Goal: Transaction & Acquisition: Purchase product/service

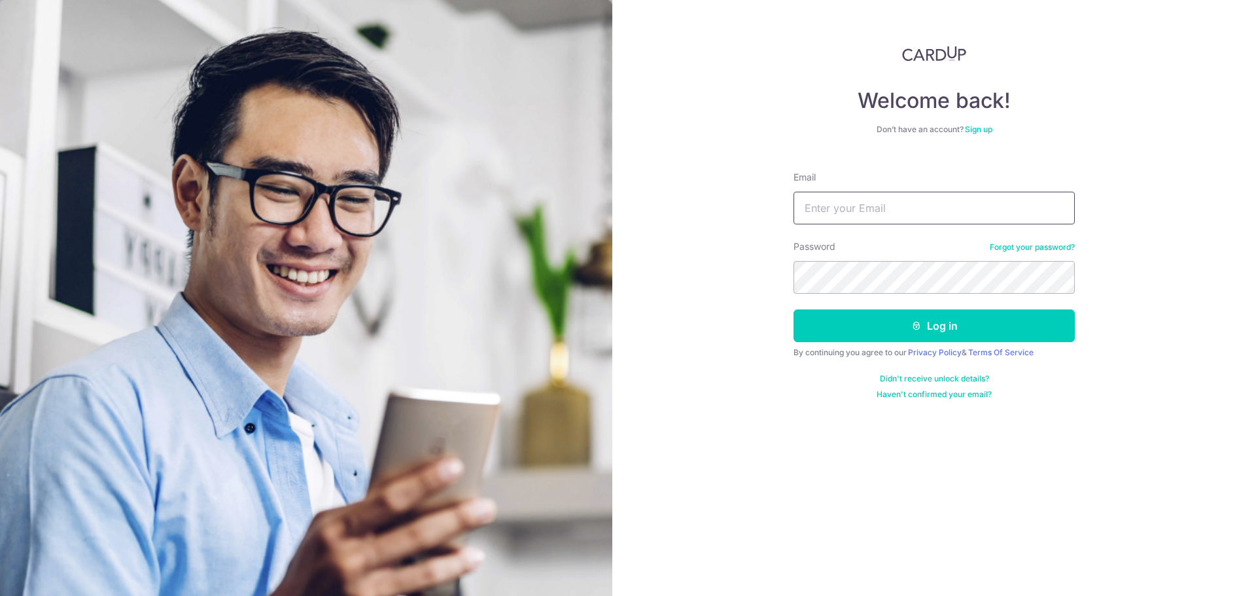
click at [811, 218] on input "Email" at bounding box center [933, 208] width 281 height 33
type input "elevenseventh@gmail.com"
click at [793, 309] on button "Log in" at bounding box center [933, 325] width 281 height 33
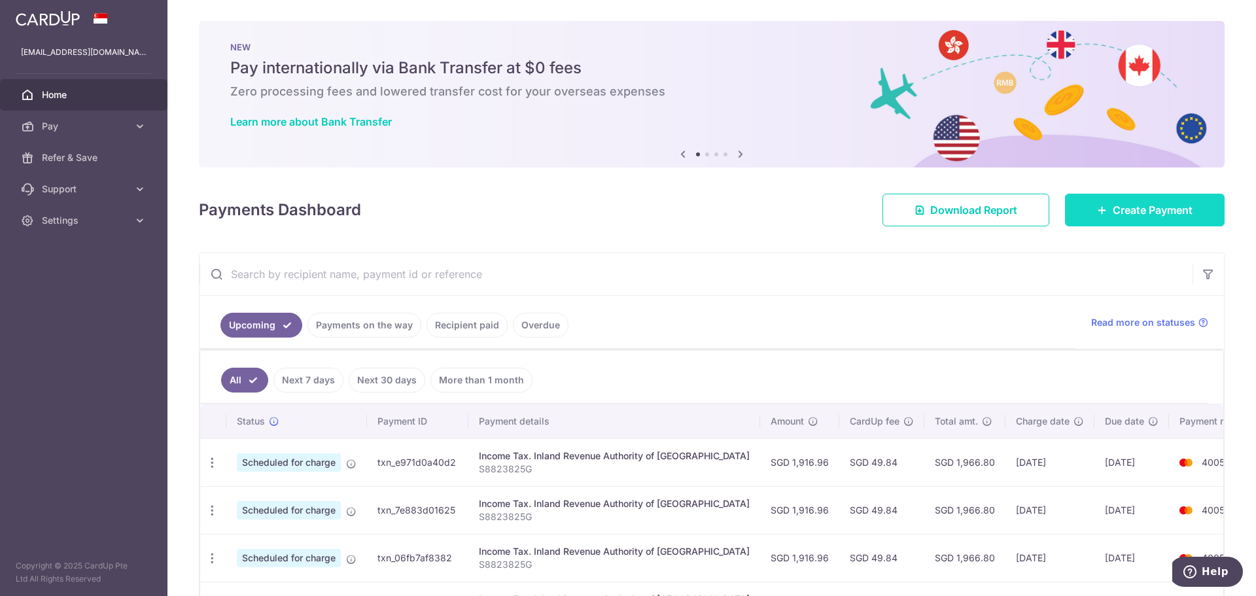
click at [1113, 214] on span "Create Payment" at bounding box center [1153, 210] width 80 height 16
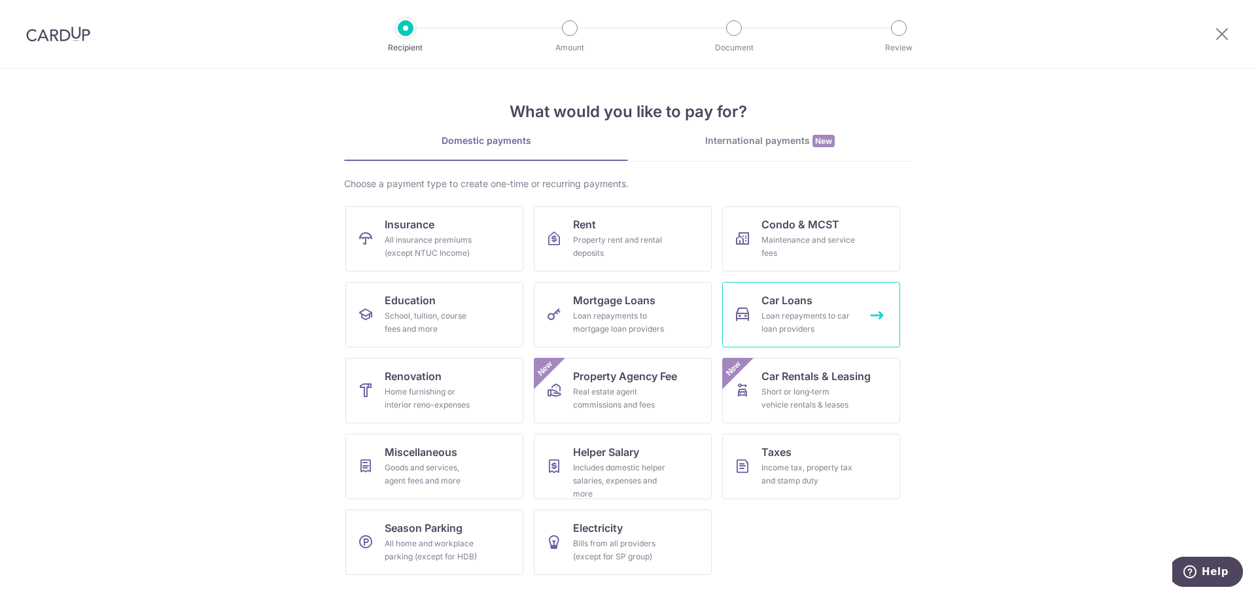
click at [770, 316] on div "Loan repayments to car loan providers" at bounding box center [808, 322] width 94 height 26
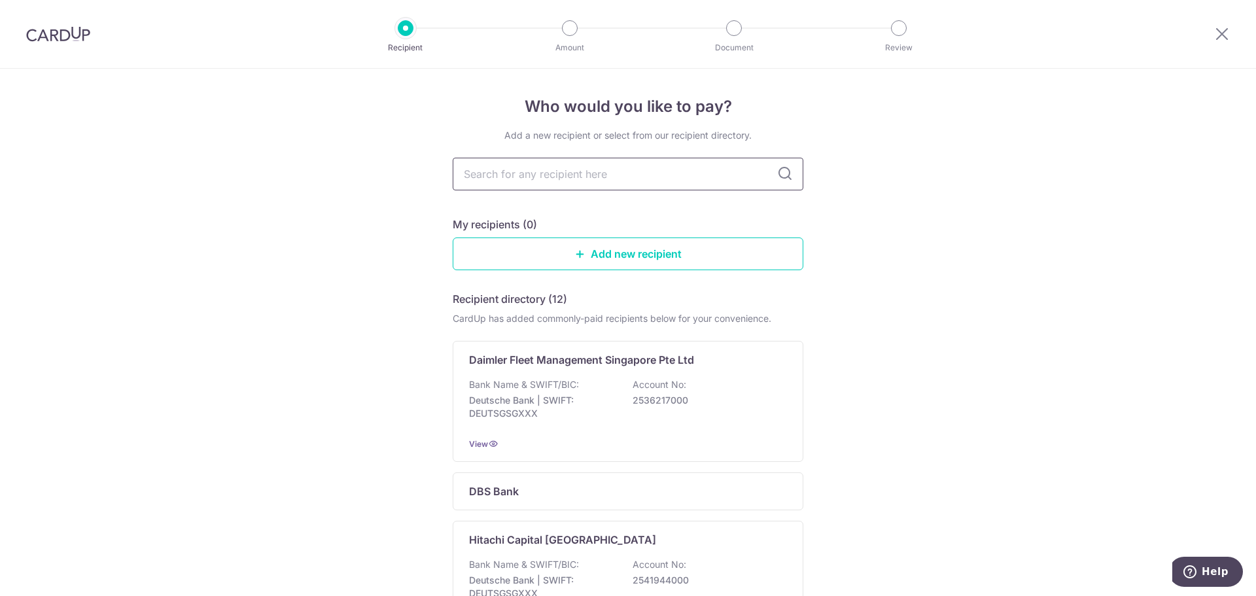
click at [625, 174] on input "text" at bounding box center [628, 174] width 351 height 33
click at [712, 175] on input "text" at bounding box center [628, 174] width 351 height 33
type input "OCBC"
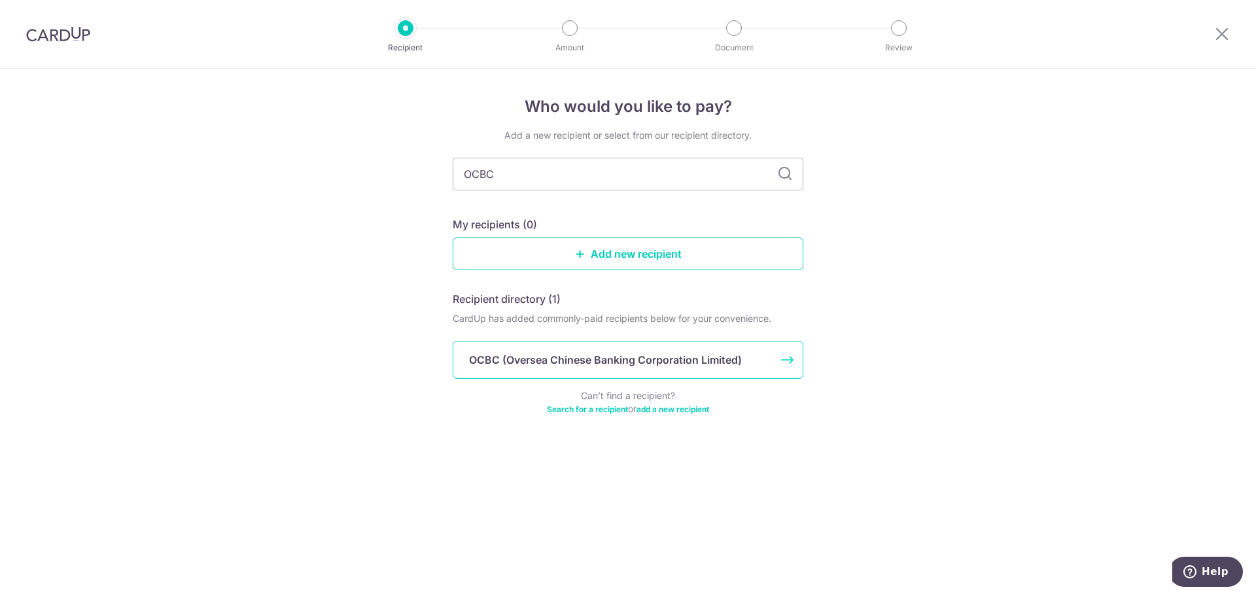
click at [634, 367] on p "OCBC (Oversea Chinese Banking Corporation Limited)" at bounding box center [605, 360] width 273 height 16
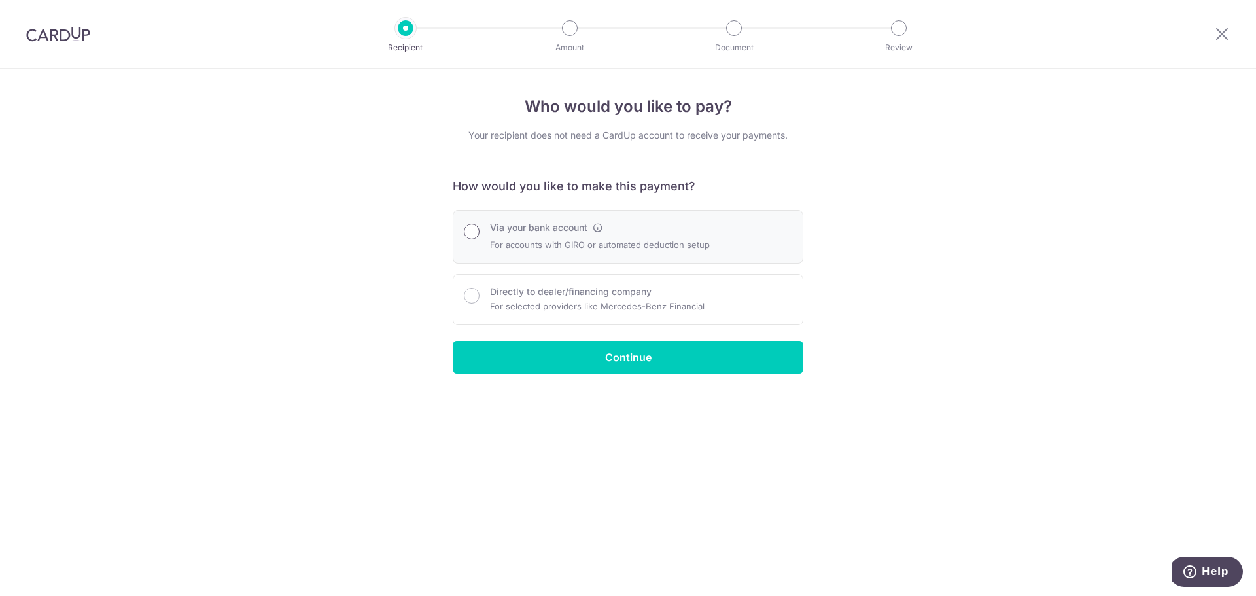
click at [478, 231] on input "Via your bank account" at bounding box center [472, 232] width 16 height 16
radio input "true"
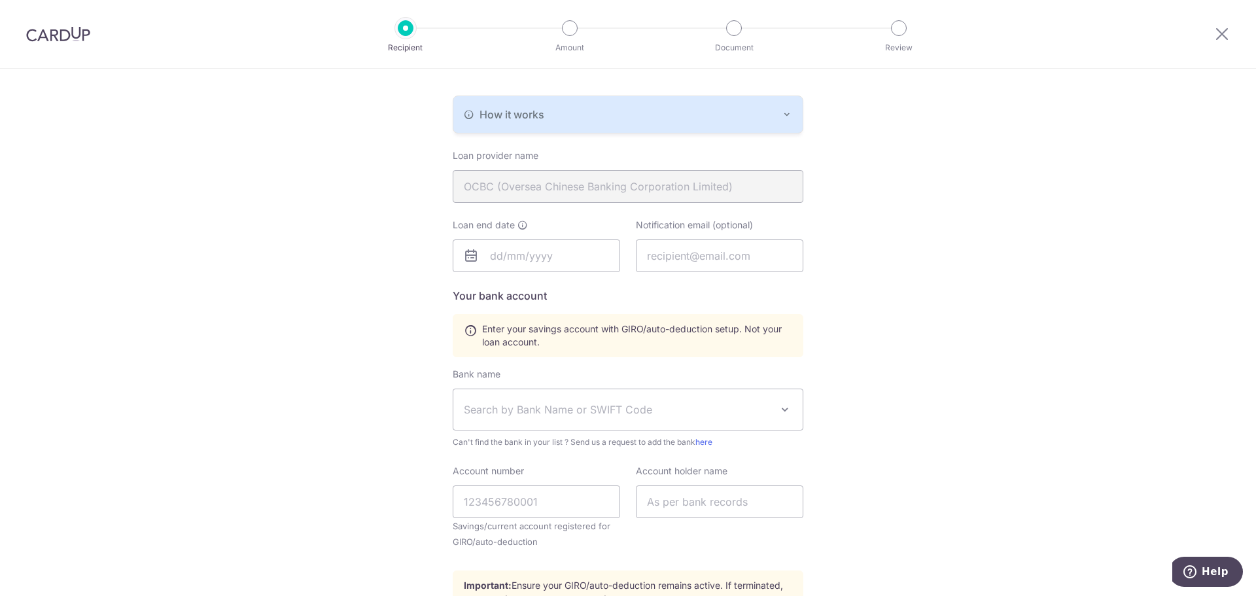
scroll to position [262, 0]
click at [512, 258] on input "text" at bounding box center [536, 255] width 167 height 33
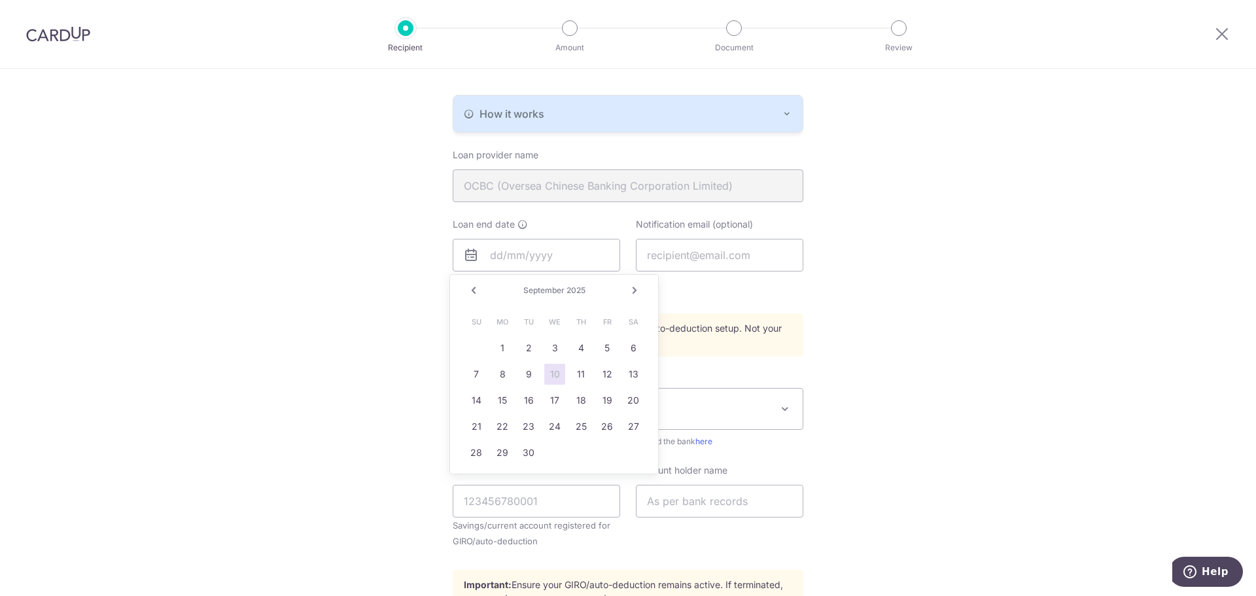
click at [575, 290] on span "2025" at bounding box center [575, 290] width 19 height 10
click at [636, 290] on link "Next" at bounding box center [635, 291] width 16 height 16
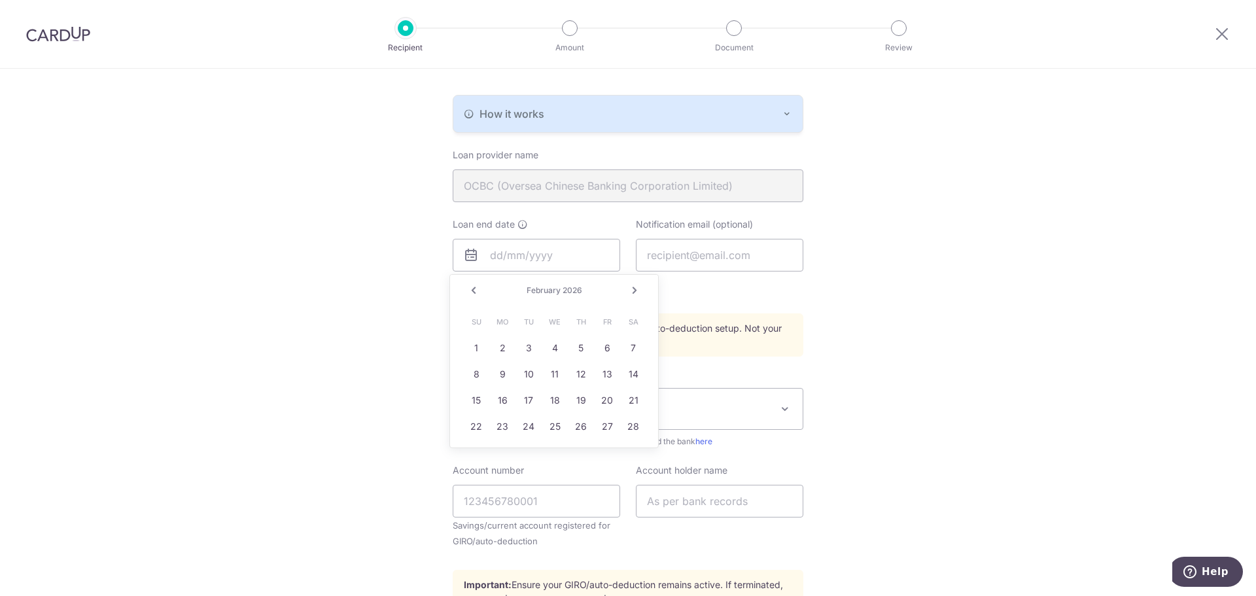
click at [636, 290] on link "Next" at bounding box center [635, 291] width 16 height 16
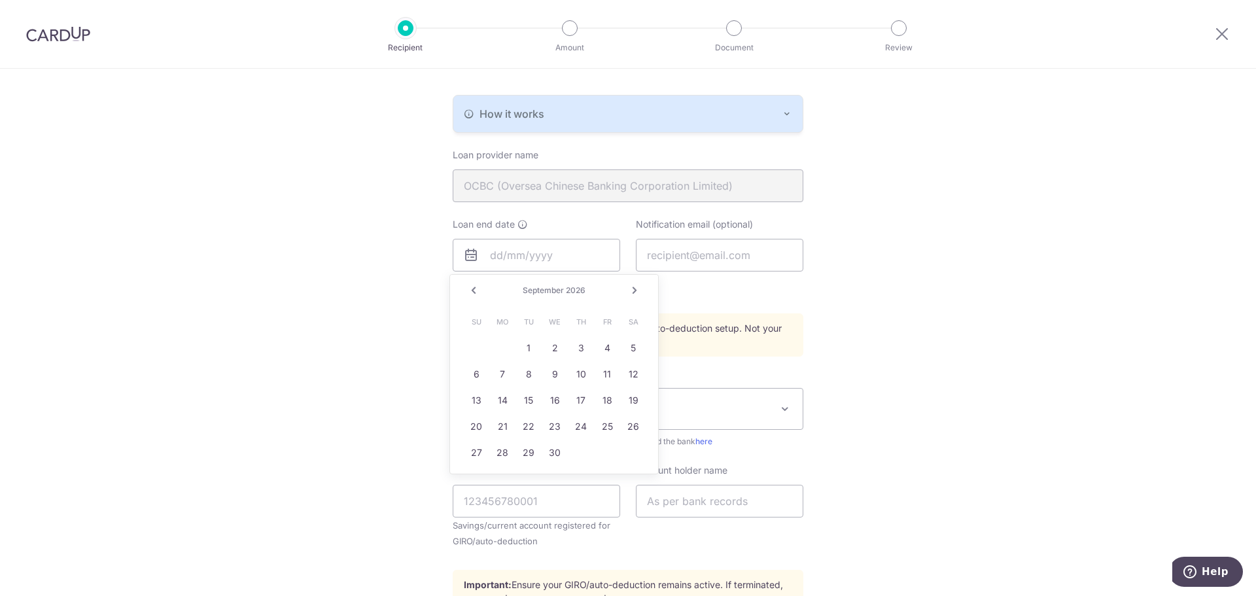
click at [636, 290] on link "Next" at bounding box center [635, 291] width 16 height 16
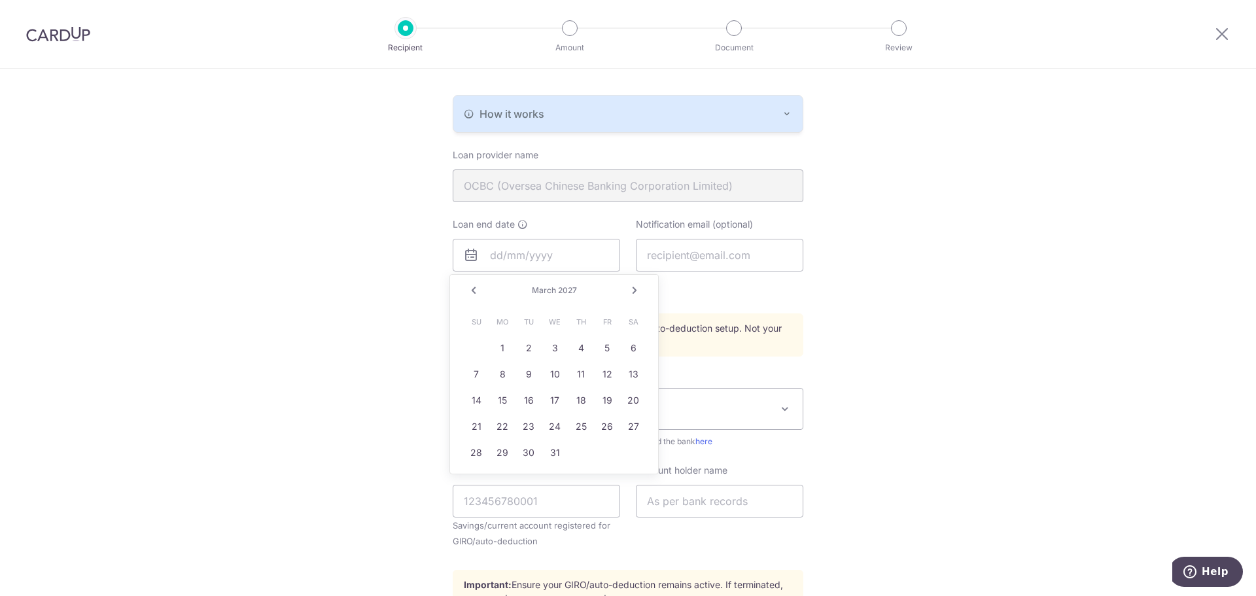
click at [636, 290] on link "Next" at bounding box center [635, 291] width 16 height 16
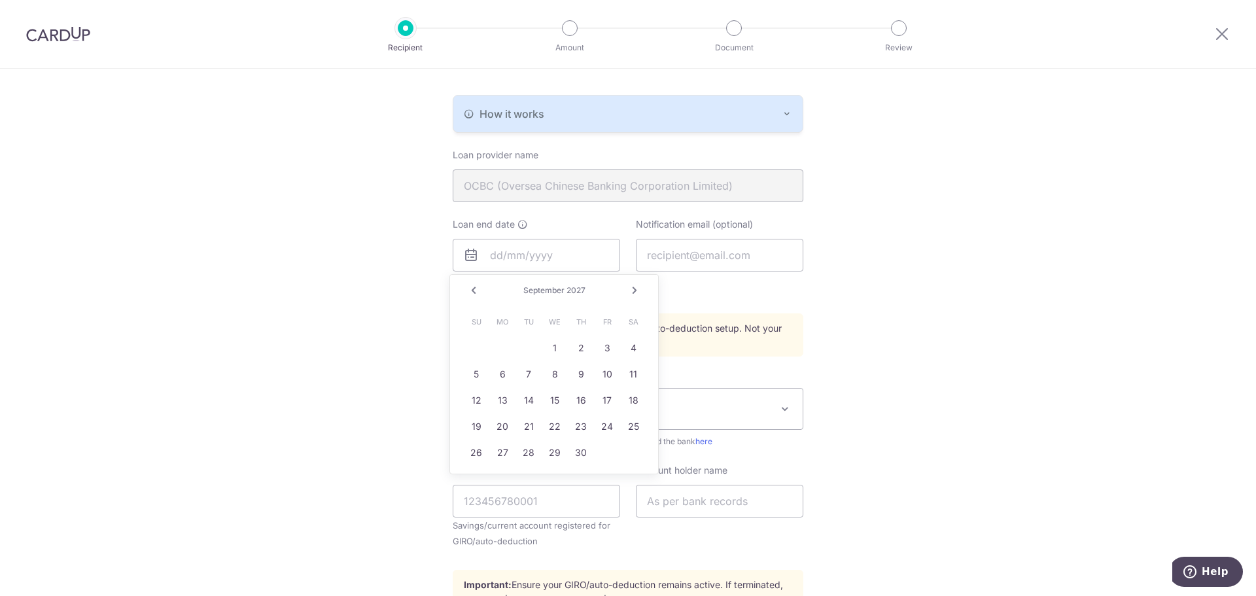
click at [636, 290] on link "Next" at bounding box center [635, 291] width 16 height 16
click at [475, 293] on link "Prev" at bounding box center [474, 291] width 16 height 16
click at [634, 348] on link "2" at bounding box center [633, 347] width 21 height 21
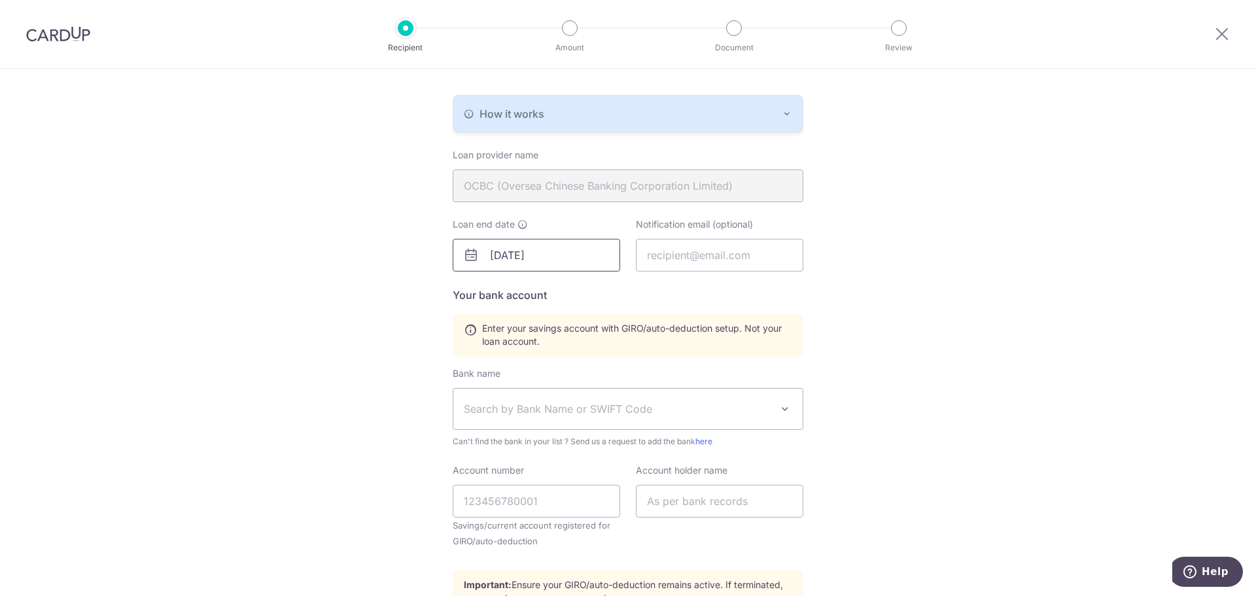
click at [573, 258] on input "10/02/2027" at bounding box center [536, 255] width 167 height 33
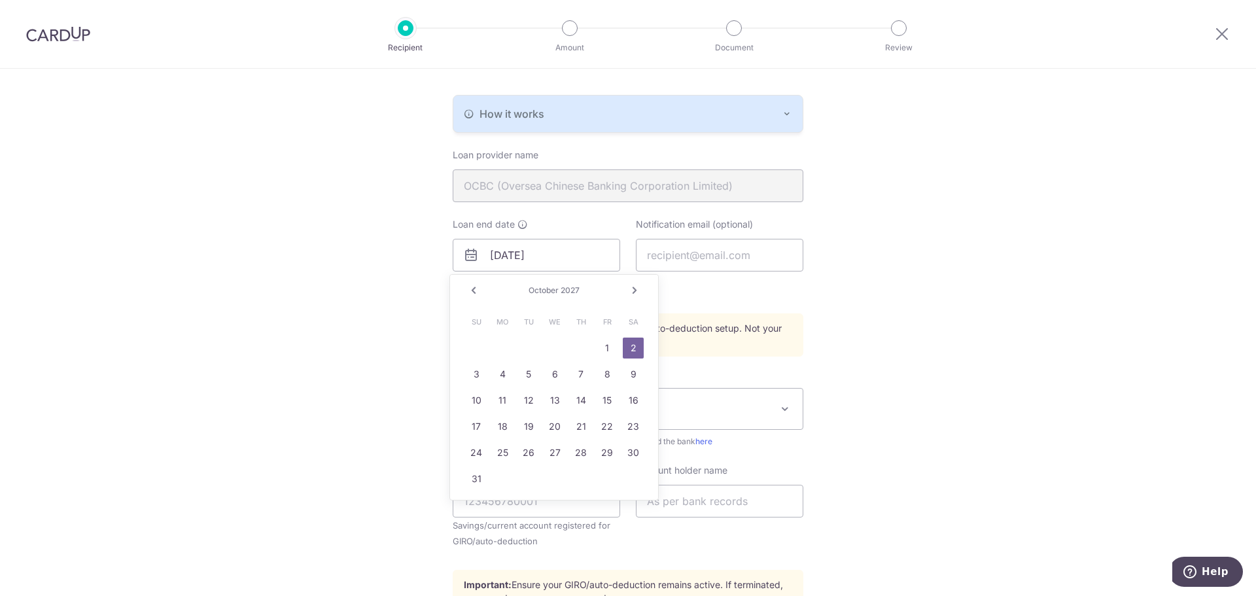
click at [634, 291] on link "Next" at bounding box center [635, 291] width 16 height 16
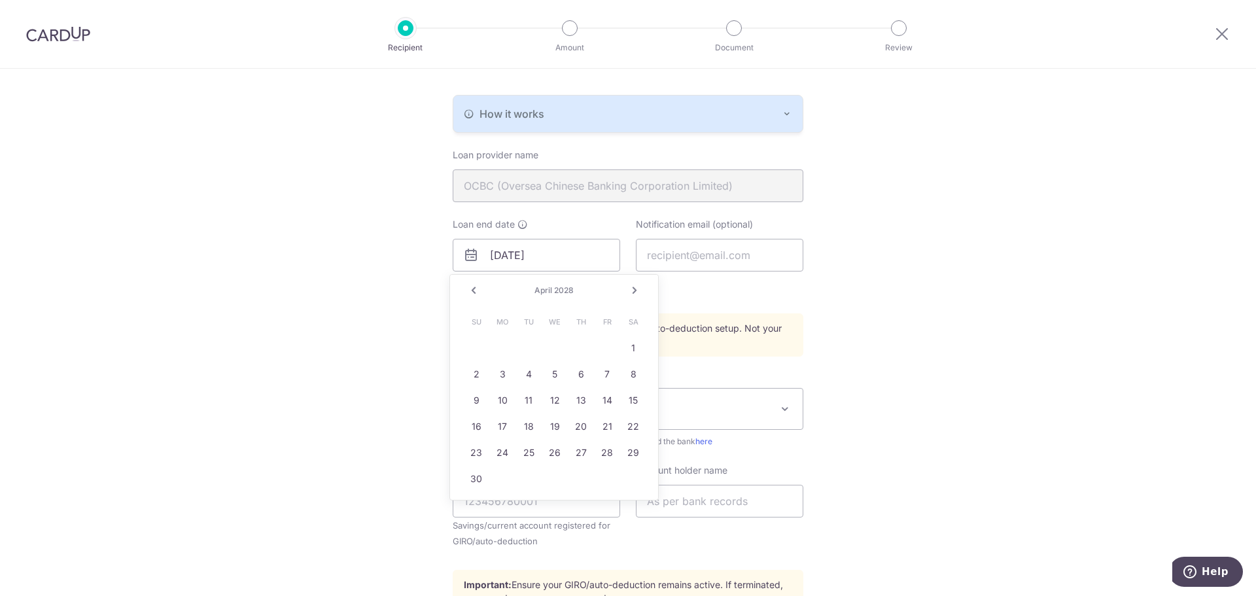
click at [633, 287] on link "Next" at bounding box center [635, 291] width 16 height 16
click at [506, 351] on link "2" at bounding box center [502, 347] width 21 height 21
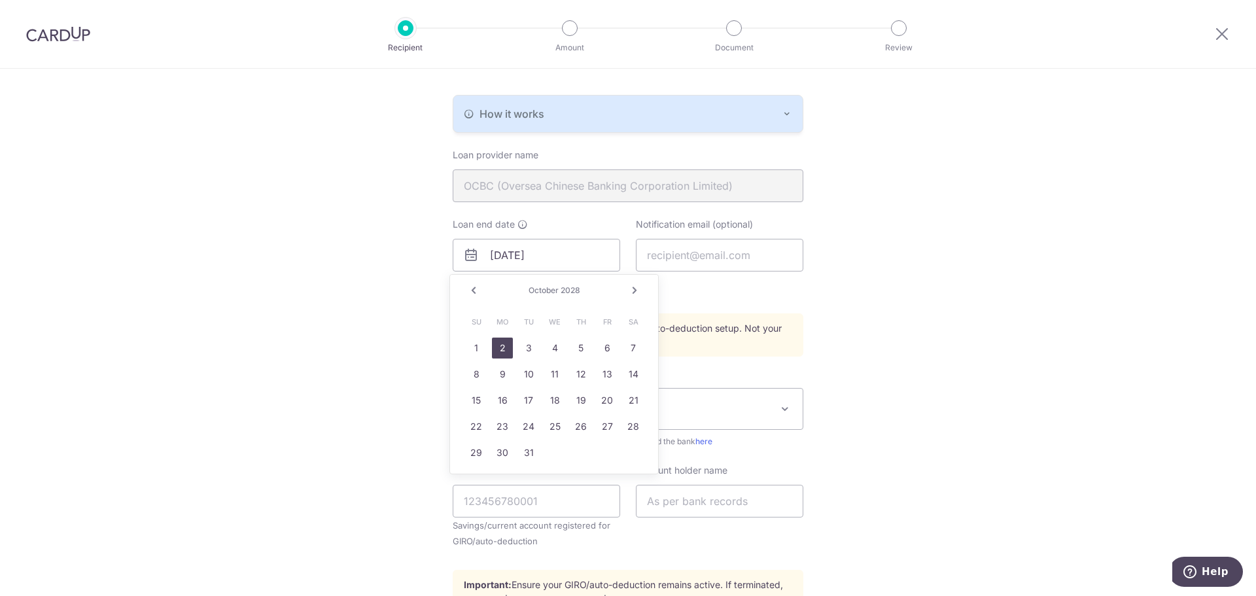
type input "10/02/2028"
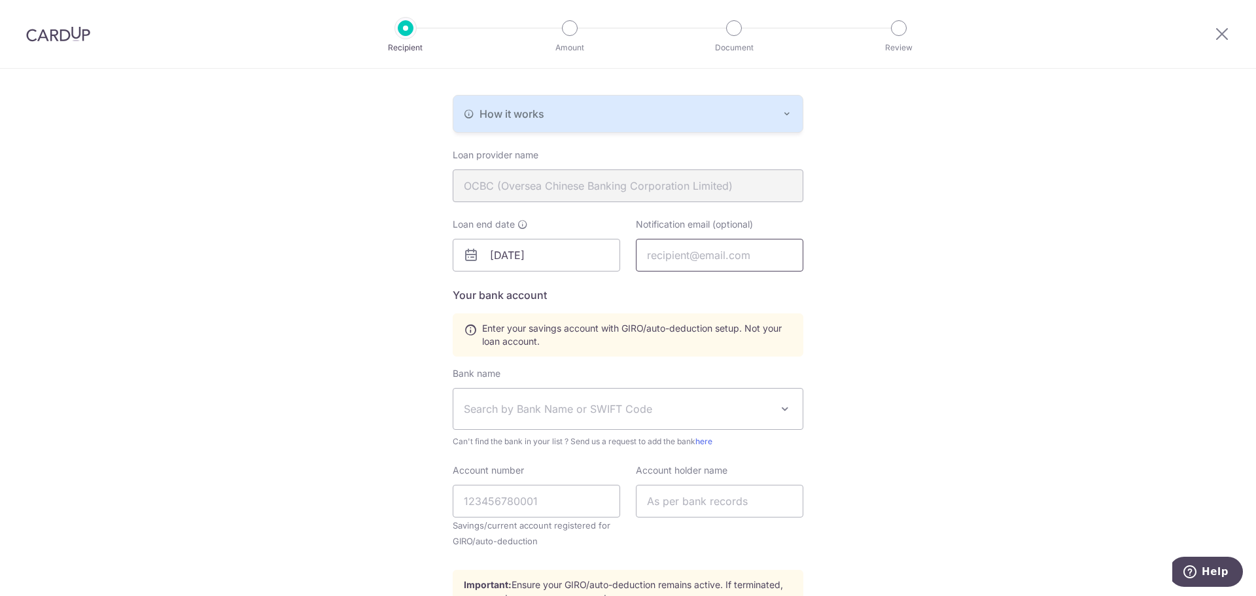
click at [673, 258] on input "text" at bounding box center [719, 255] width 167 height 33
click at [651, 298] on h5 "Your bank account" at bounding box center [628, 295] width 351 height 16
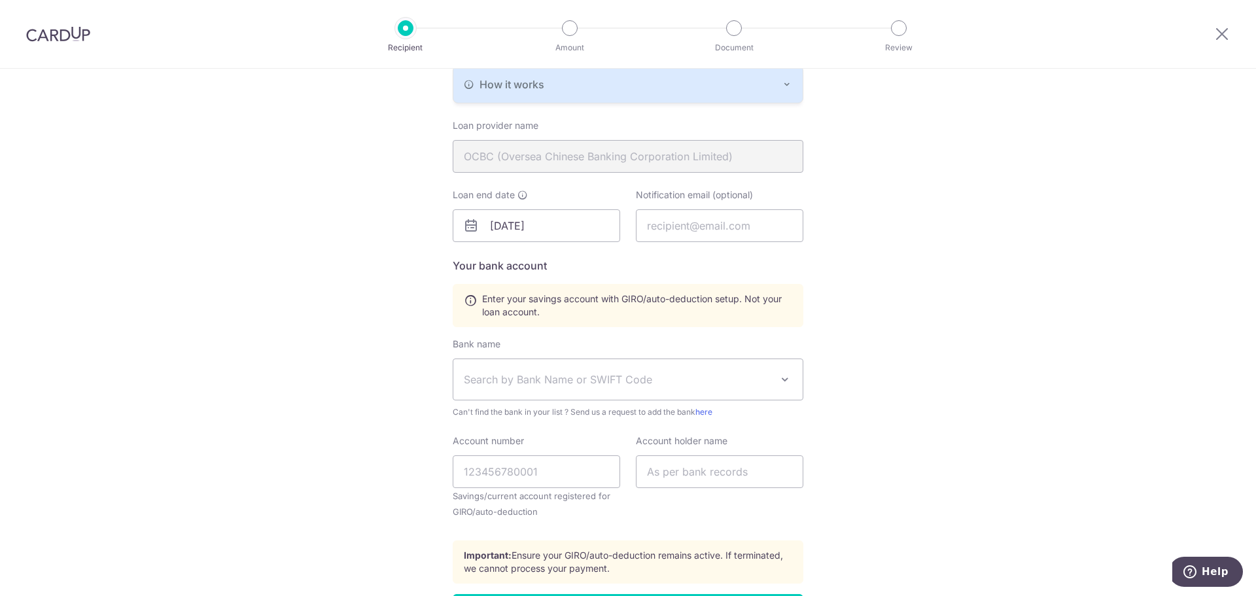
scroll to position [327, 0]
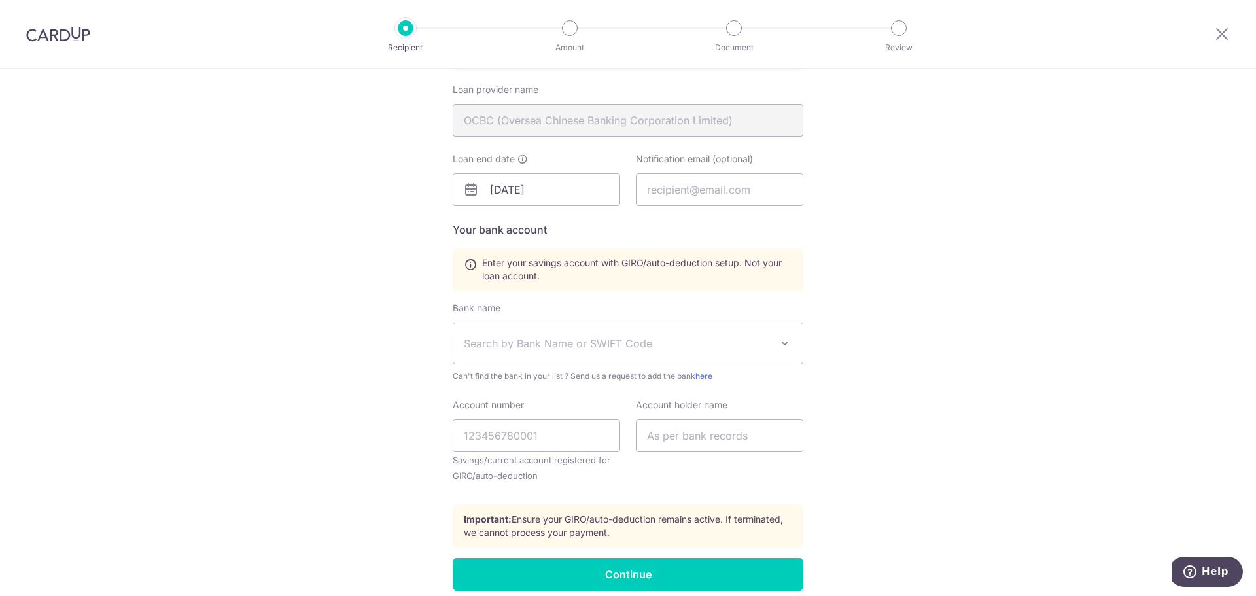
click at [648, 265] on span "Enter your savings account with GIRO/auto-deduction setup. Not your loan accoun…" at bounding box center [637, 269] width 310 height 26
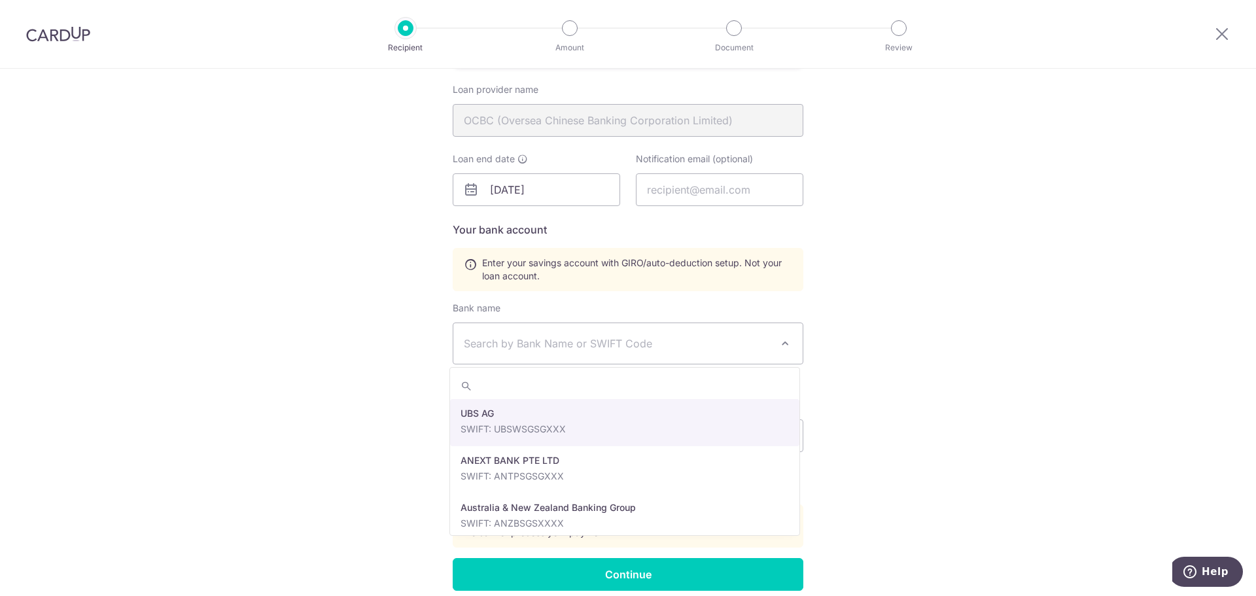
click at [545, 341] on span "Search by Bank Name or SWIFT Code" at bounding box center [617, 344] width 307 height 16
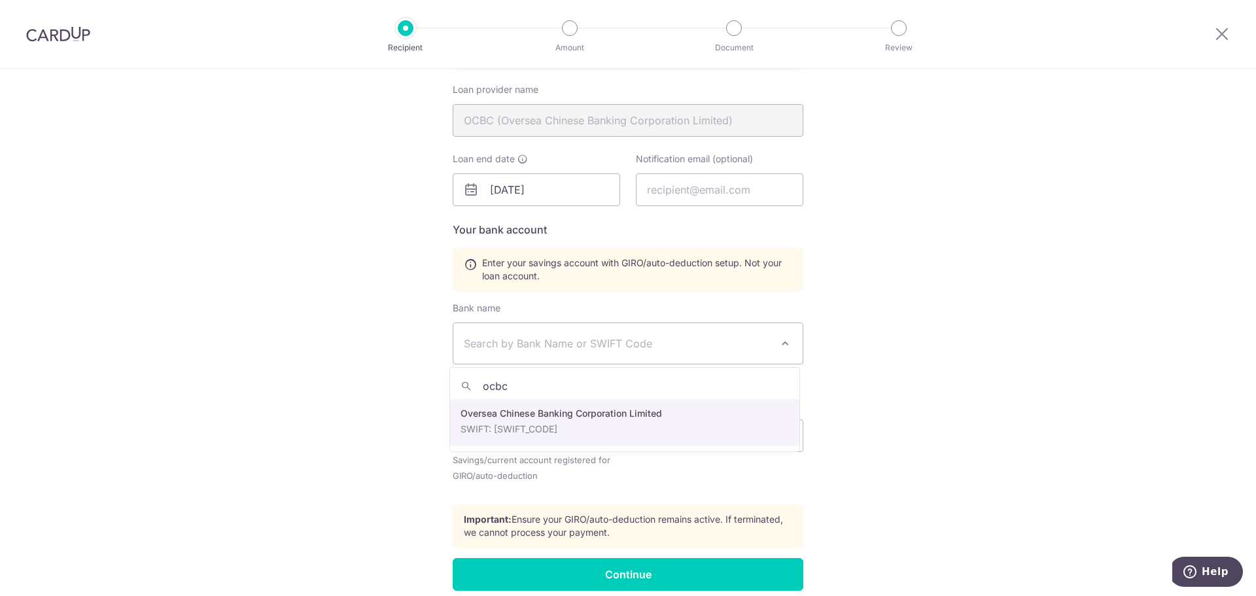
type input "ocbc"
select select "12"
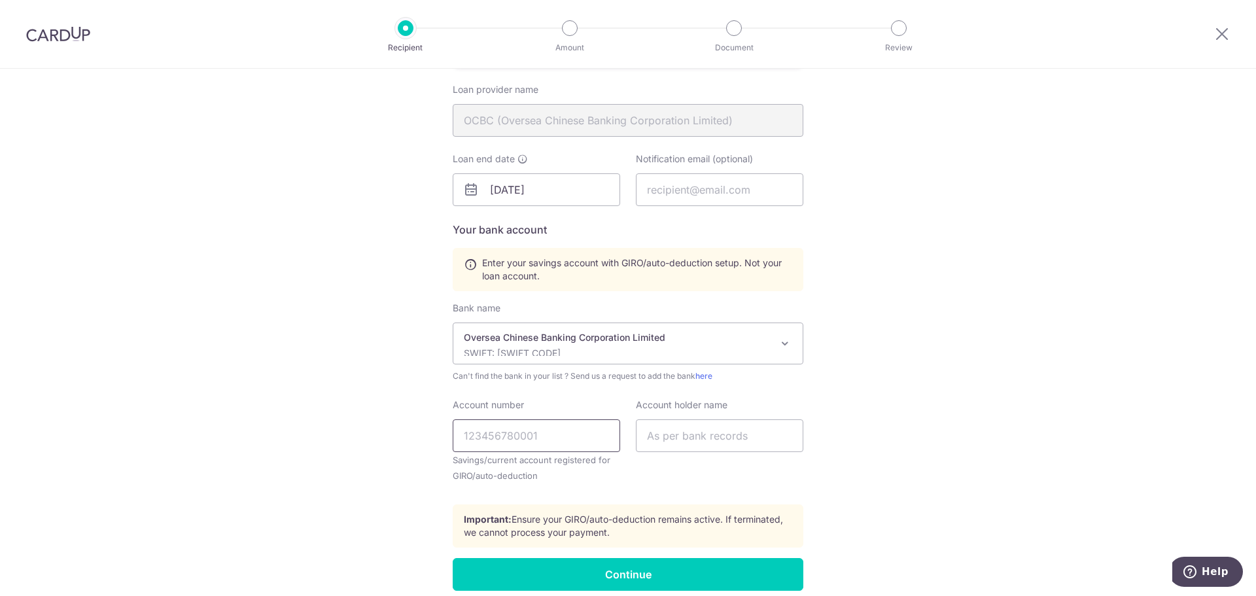
click at [521, 432] on input "Account number" at bounding box center [536, 435] width 167 height 33
type input "712224955001"
type input "Muhammad Farhan Bin Abdul Rahman"
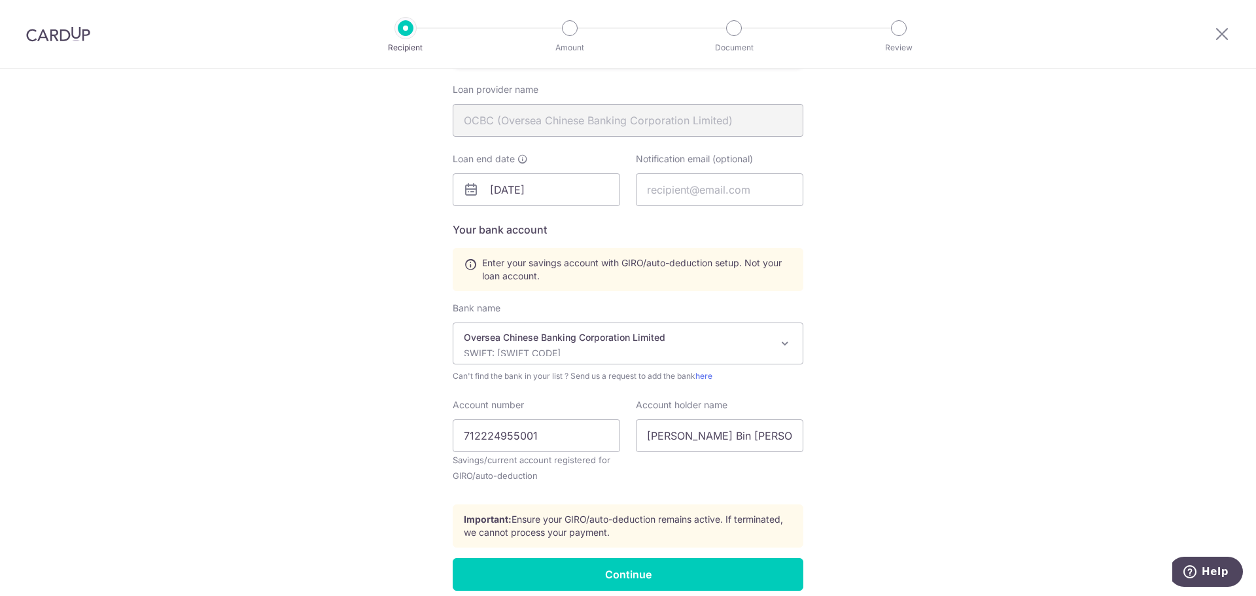
click at [381, 413] on div "Who would you like to pay? Your recipient does not need a CardUp account to rec…" at bounding box center [628, 197] width 1256 height 910
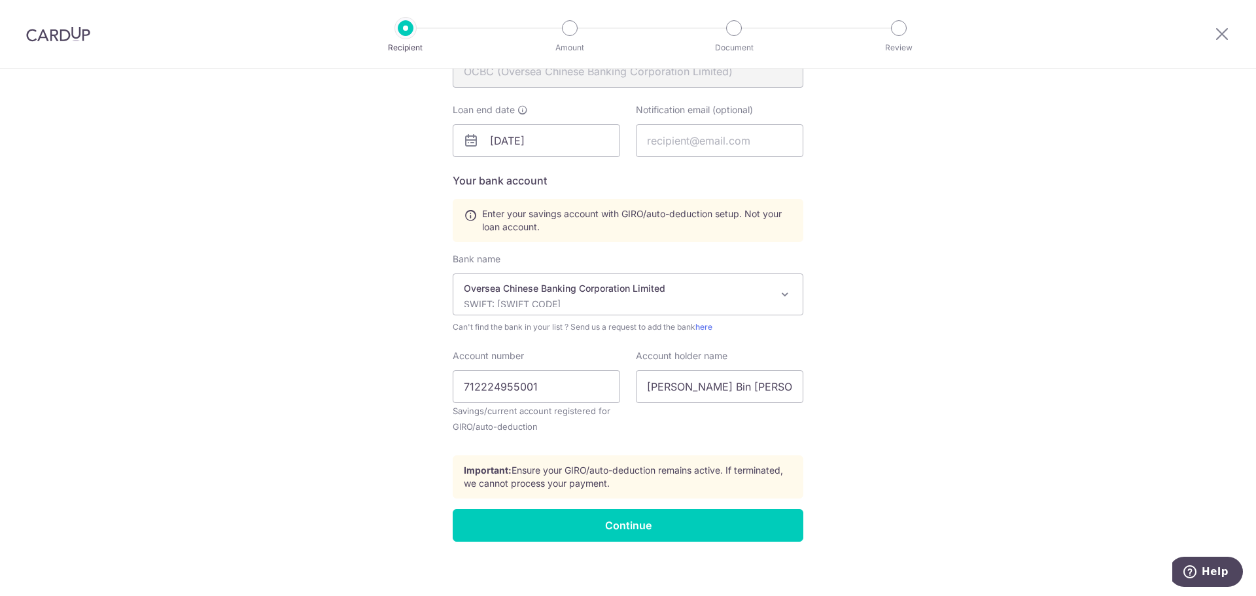
scroll to position [383, 0]
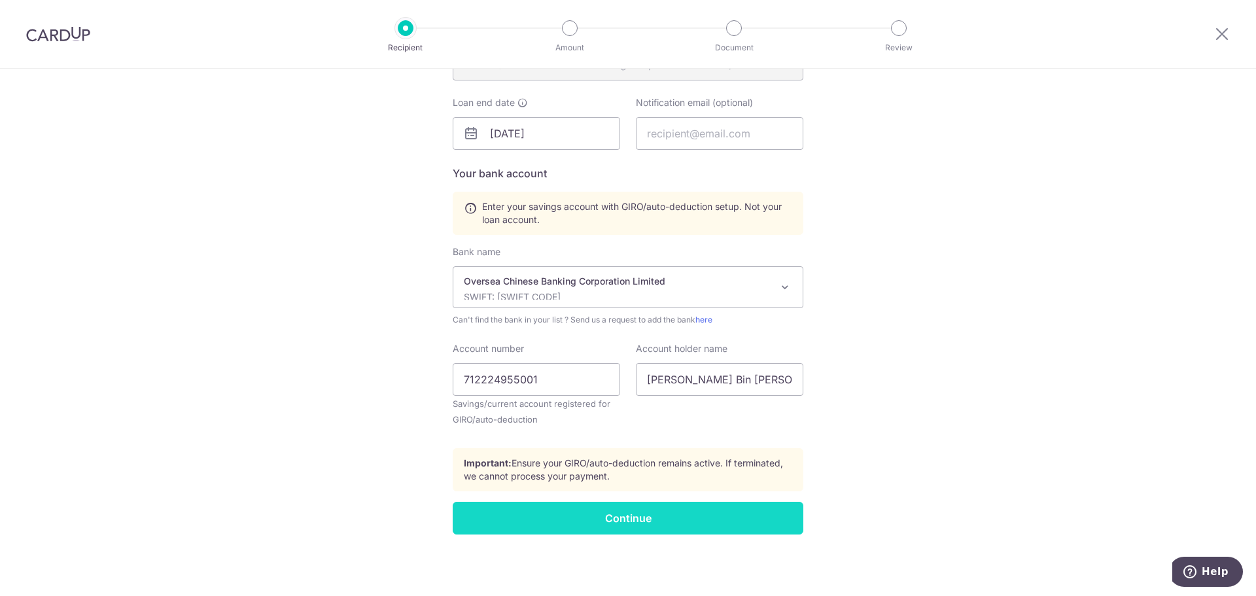
click at [743, 511] on input "Continue" at bounding box center [628, 518] width 351 height 33
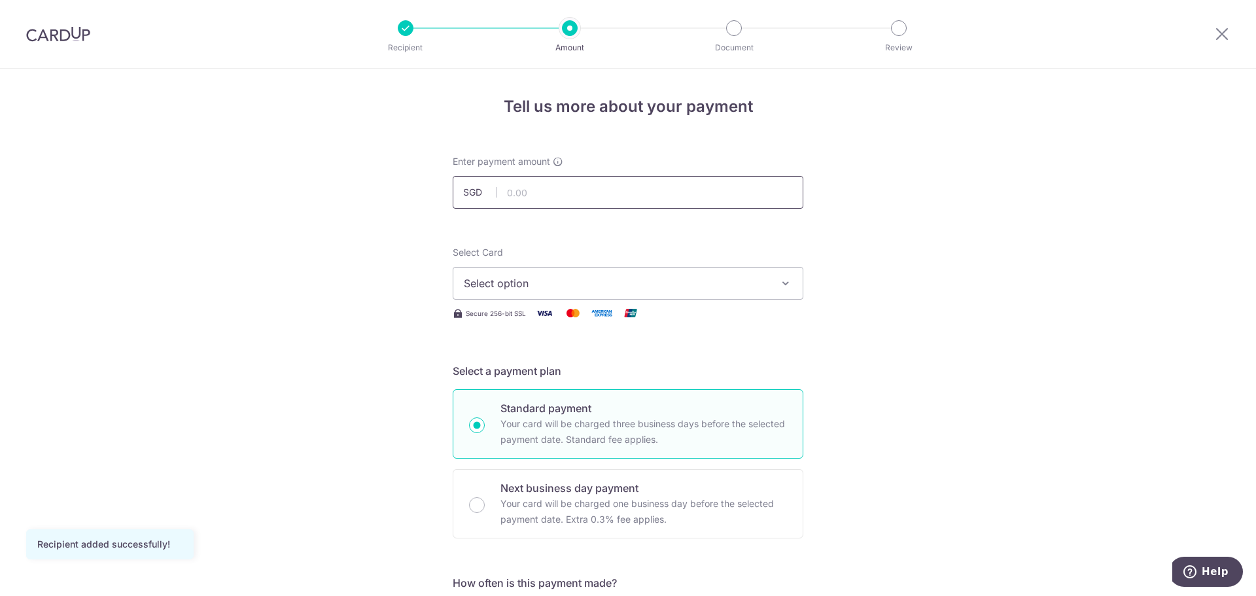
click at [561, 192] on input "text" at bounding box center [628, 192] width 351 height 33
type input "905.33"
click at [648, 288] on span "Select option" at bounding box center [616, 283] width 305 height 16
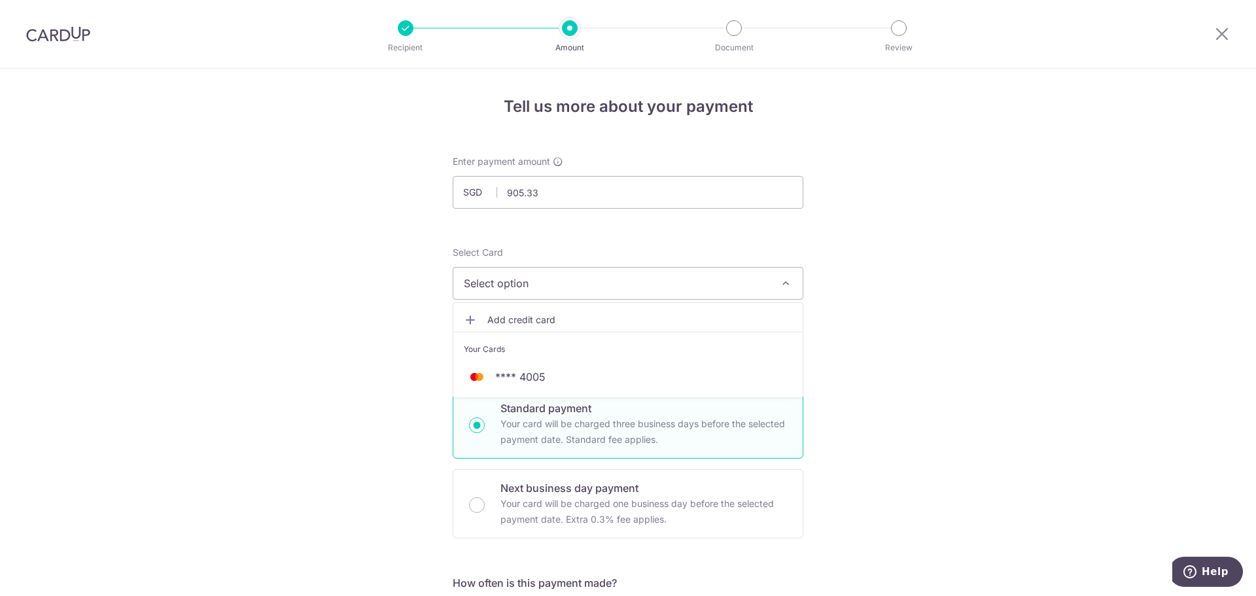
click at [536, 373] on span "**** 4005" at bounding box center [520, 377] width 50 height 16
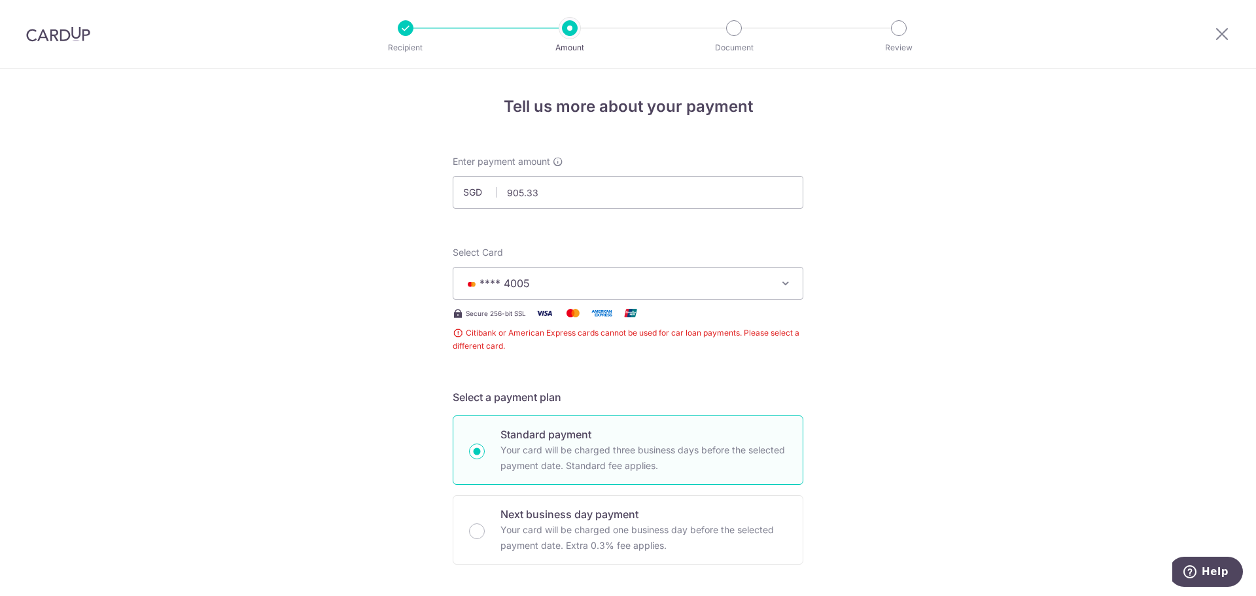
click at [577, 328] on span "Citibank or American Express cards cannot be used for car loan payments. Please…" at bounding box center [628, 339] width 351 height 26
click at [616, 284] on span "**** 4005" at bounding box center [616, 283] width 305 height 16
click at [455, 334] on span "Citibank or American Express cards cannot be used for car loan payments. Please…" at bounding box center [628, 339] width 351 height 26
